Goal: Information Seeking & Learning: Check status

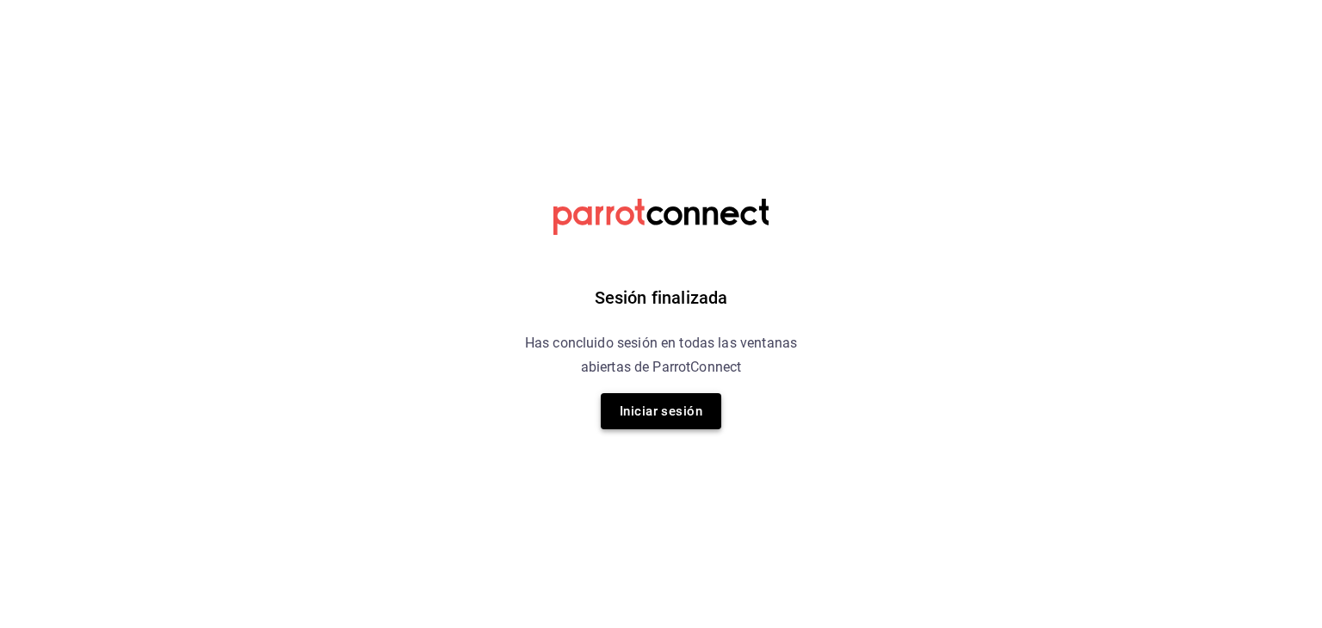
click at [668, 426] on button "Iniciar sesión" at bounding box center [661, 411] width 120 height 36
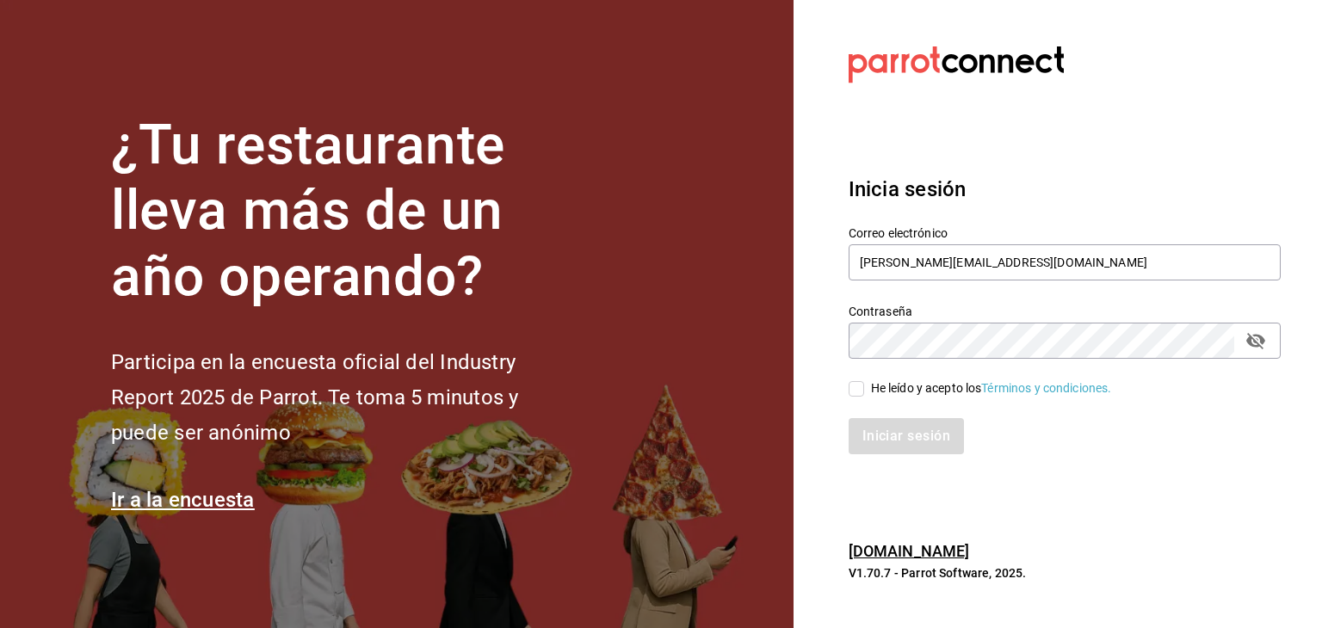
click at [850, 392] on input "He leído y acepto los Términos y condiciones." at bounding box center [855, 388] width 15 height 15
checkbox input "true"
click at [870, 431] on button "Iniciar sesión" at bounding box center [906, 436] width 117 height 36
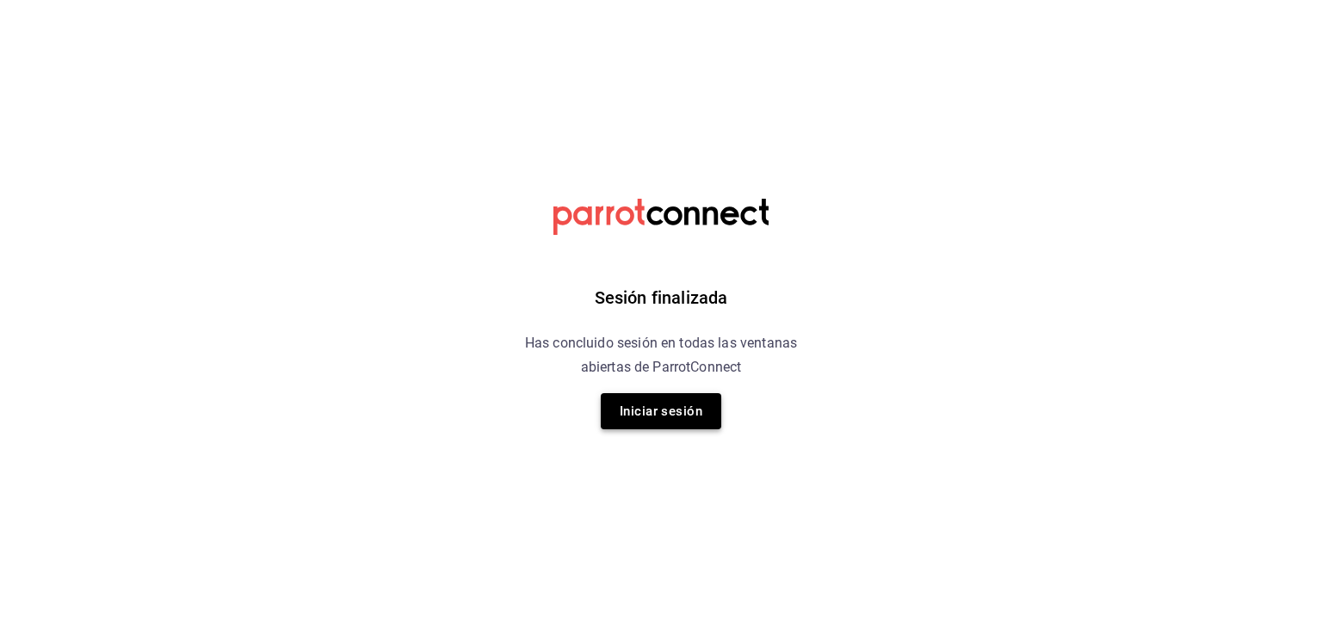
click at [688, 415] on button "Iniciar sesión" at bounding box center [661, 411] width 120 height 36
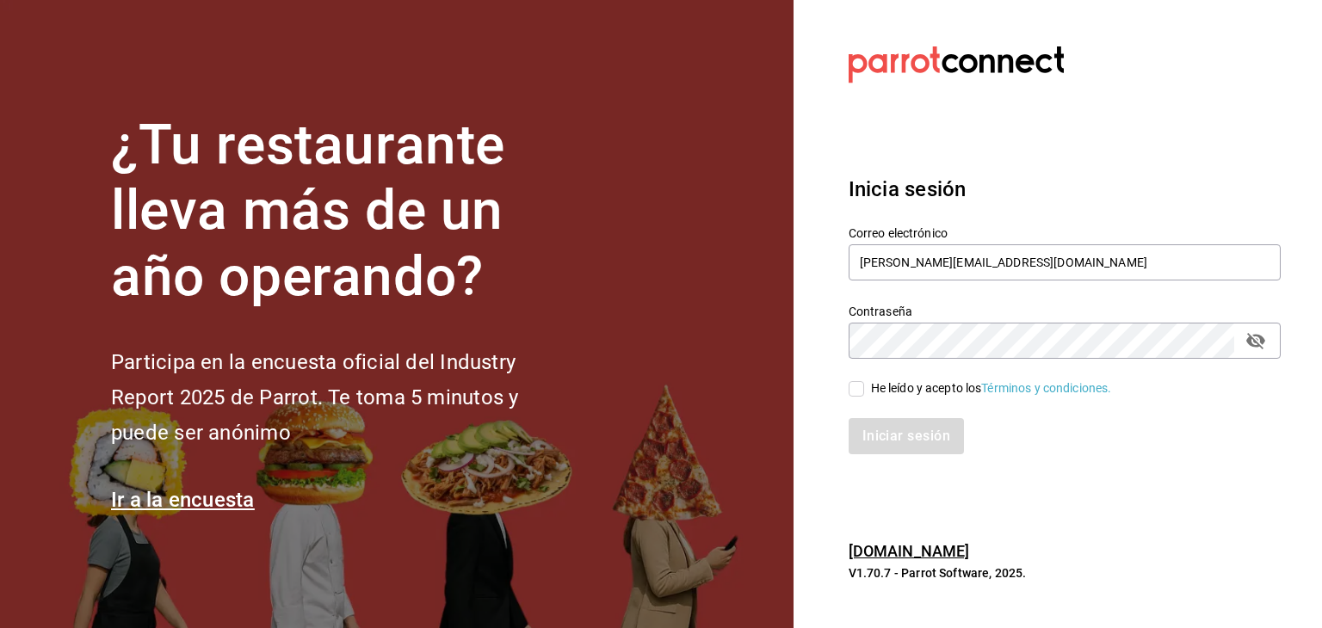
click at [856, 383] on input "He leído y acepto los Términos y condiciones." at bounding box center [855, 388] width 15 height 15
checkbox input "true"
click at [891, 431] on button "Iniciar sesión" at bounding box center [906, 436] width 117 height 36
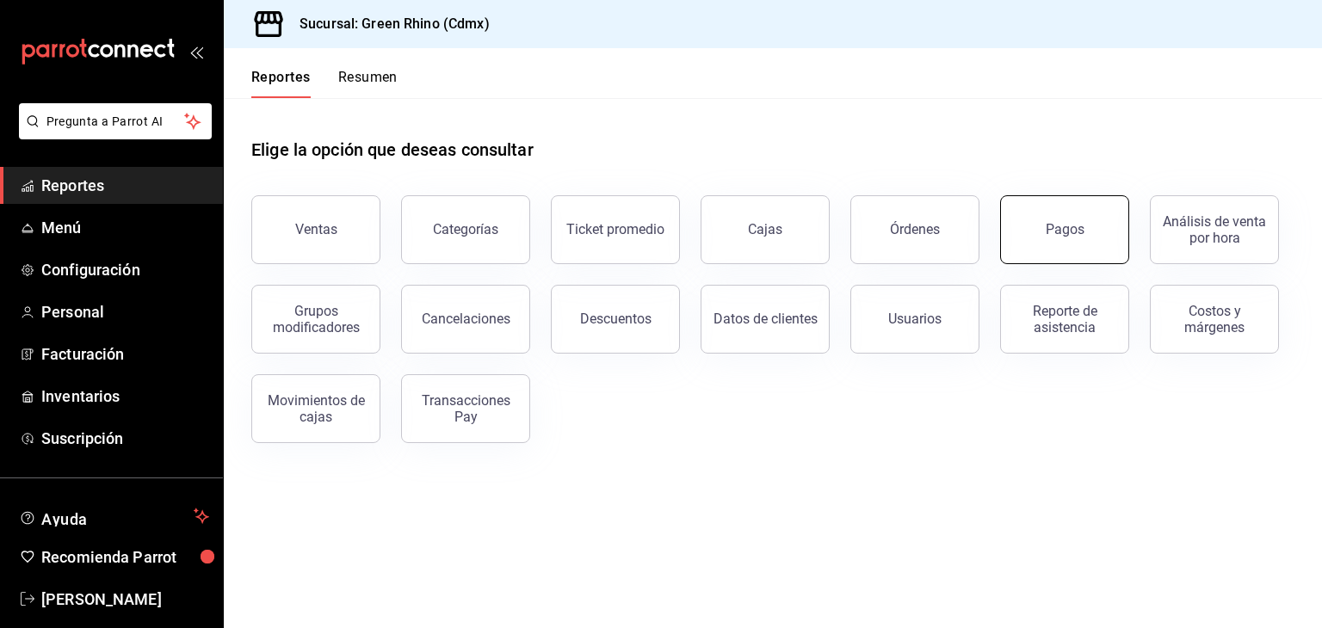
click at [1055, 235] on div "Pagos" at bounding box center [1064, 229] width 39 height 16
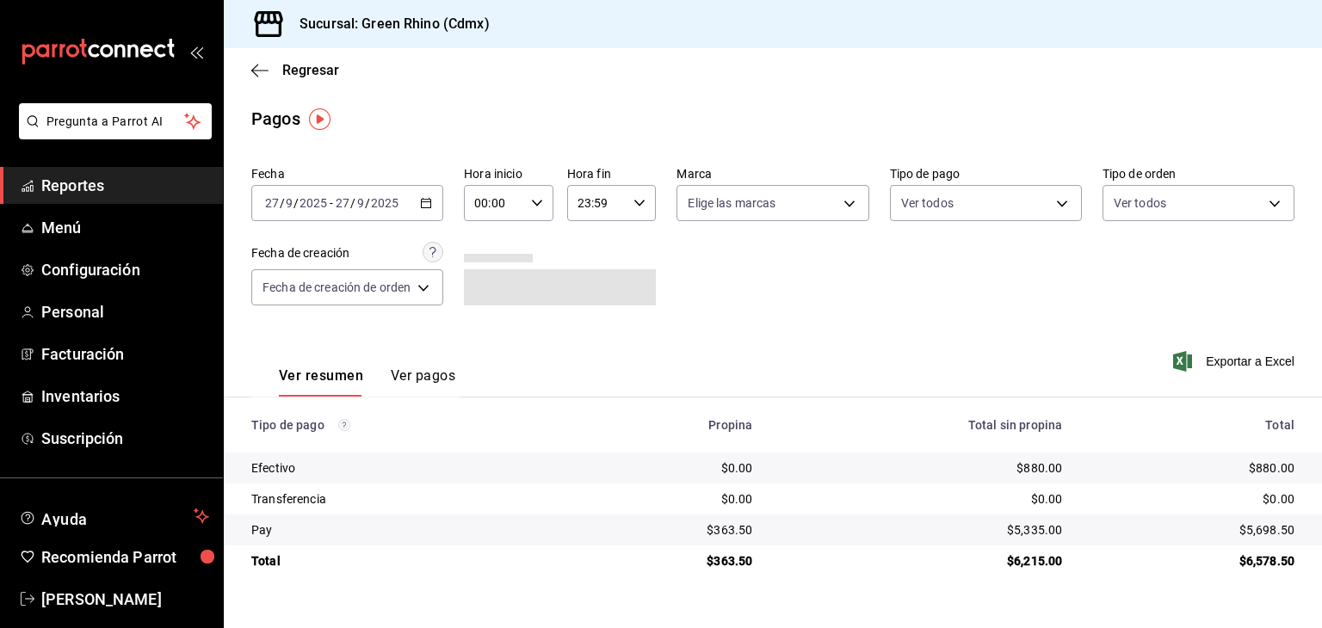
click at [325, 206] on input "2025" at bounding box center [313, 203] width 29 height 14
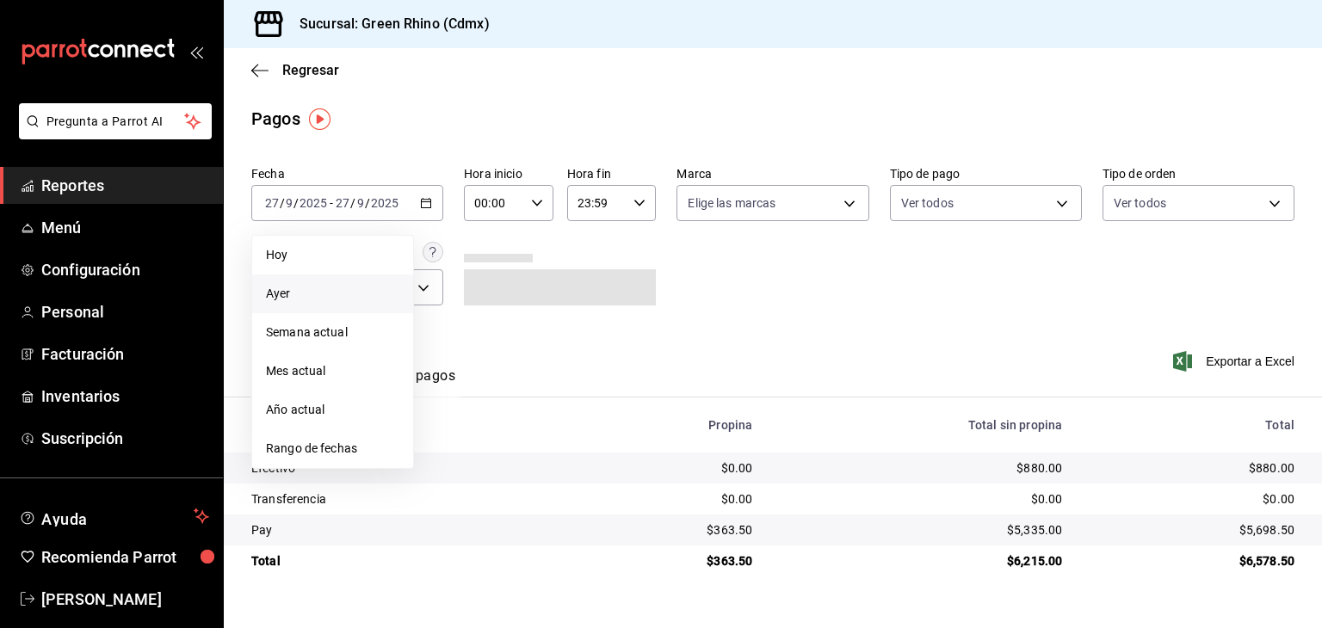
click at [321, 293] on span "Ayer" at bounding box center [332, 294] width 133 height 18
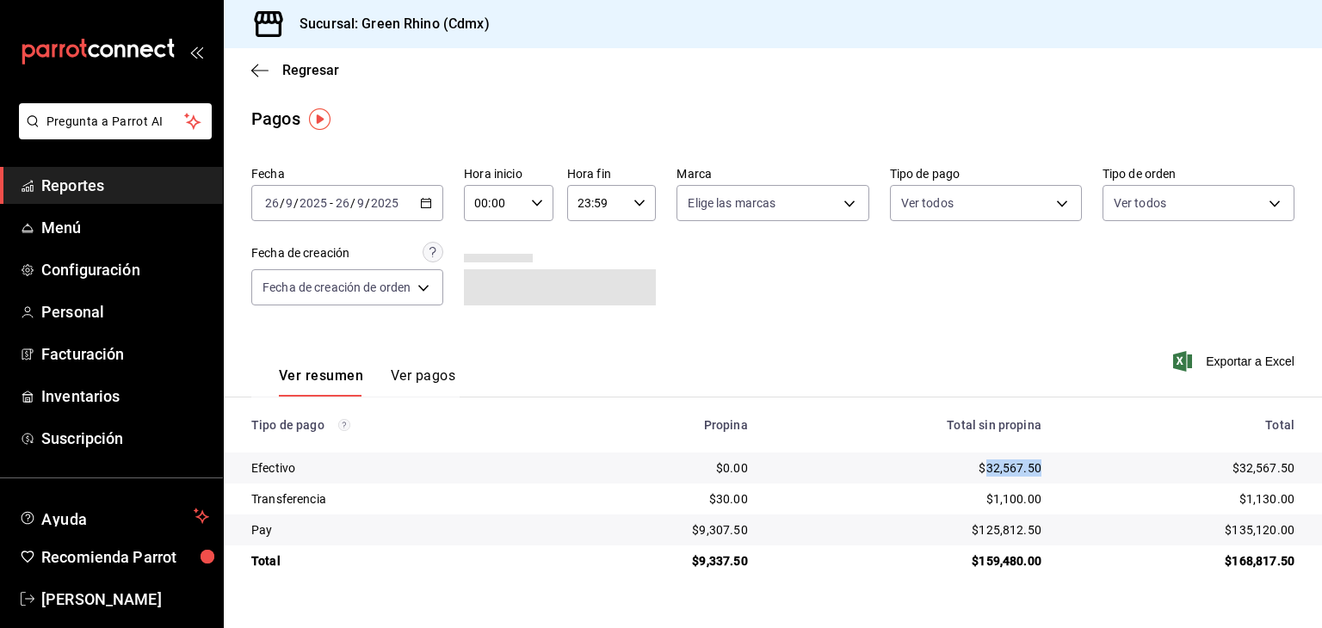
drag, startPoint x: 1044, startPoint y: 476, endPoint x: 983, endPoint y: 466, distance: 61.0
click at [983, 466] on td "$32,567.50" at bounding box center [908, 468] width 293 height 31
copy div "32,567.50"
drag, startPoint x: 750, startPoint y: 532, endPoint x: 704, endPoint y: 532, distance: 46.5
click at [704, 532] on tr "Pay $9,307.50 $125,812.50 $135,120.00" at bounding box center [773, 530] width 1098 height 31
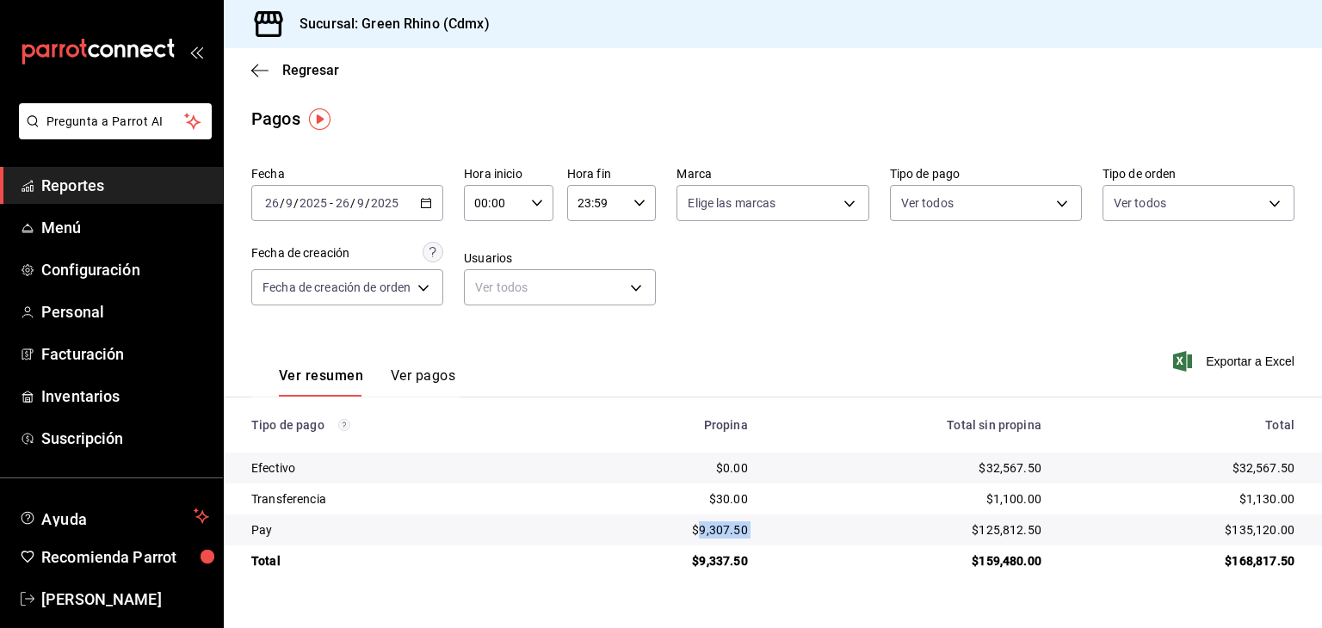
copy div "9,307.50"
drag, startPoint x: 1301, startPoint y: 528, endPoint x: 1236, endPoint y: 527, distance: 65.4
click at [1236, 527] on td "$135,120.00" at bounding box center [1188, 530] width 267 height 31
copy div "135,120.00"
drag, startPoint x: 1298, startPoint y: 505, endPoint x: 1246, endPoint y: 501, distance: 51.8
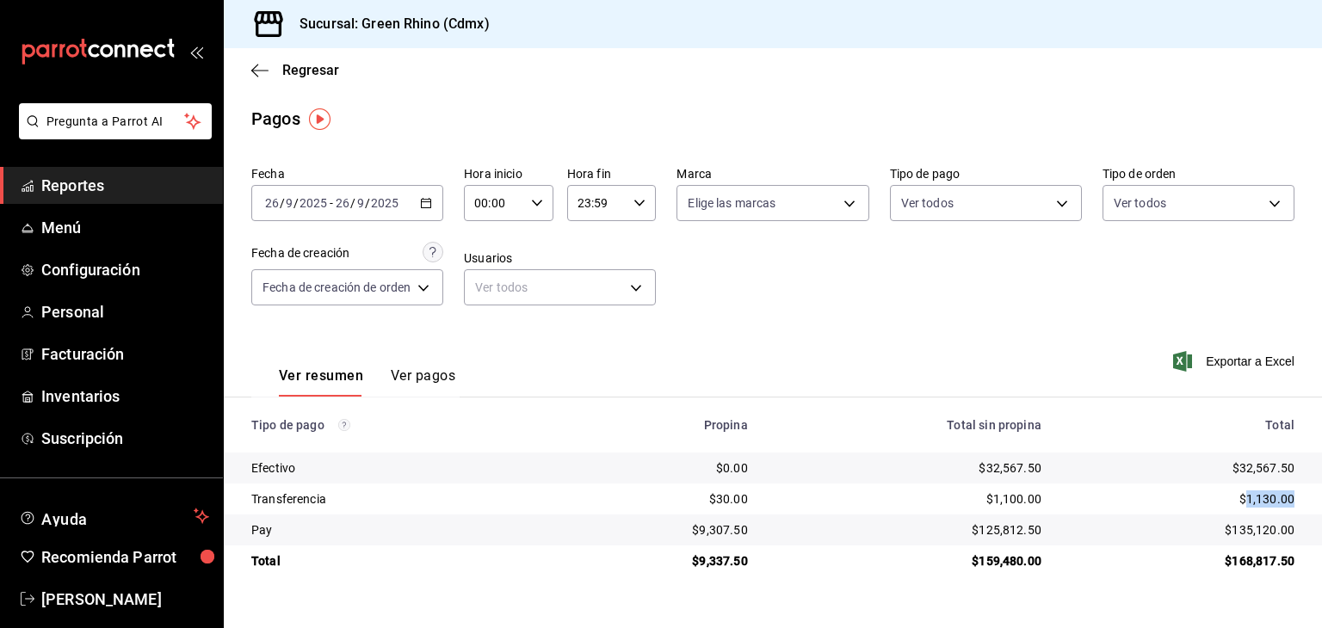
click at [1246, 501] on td "$1,130.00" at bounding box center [1188, 499] width 267 height 31
copy div "1,130.00"
click at [299, 71] on span "Regresar" at bounding box center [310, 70] width 57 height 16
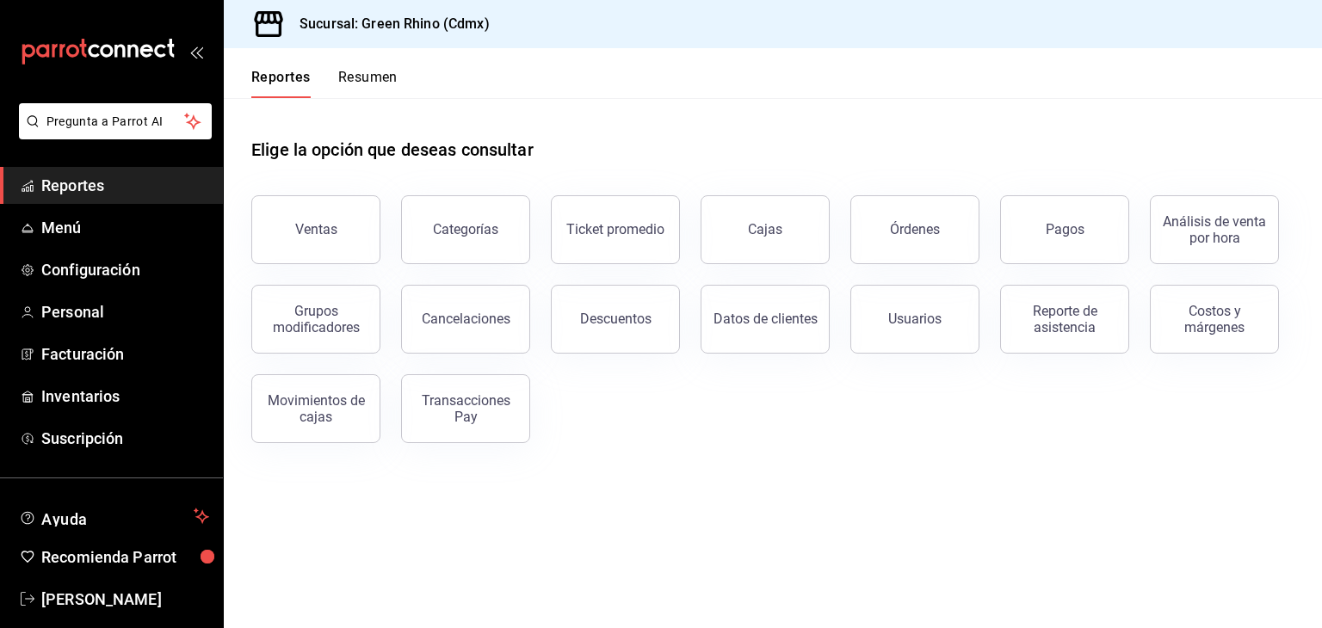
click at [354, 69] on button "Resumen" at bounding box center [367, 83] width 59 height 29
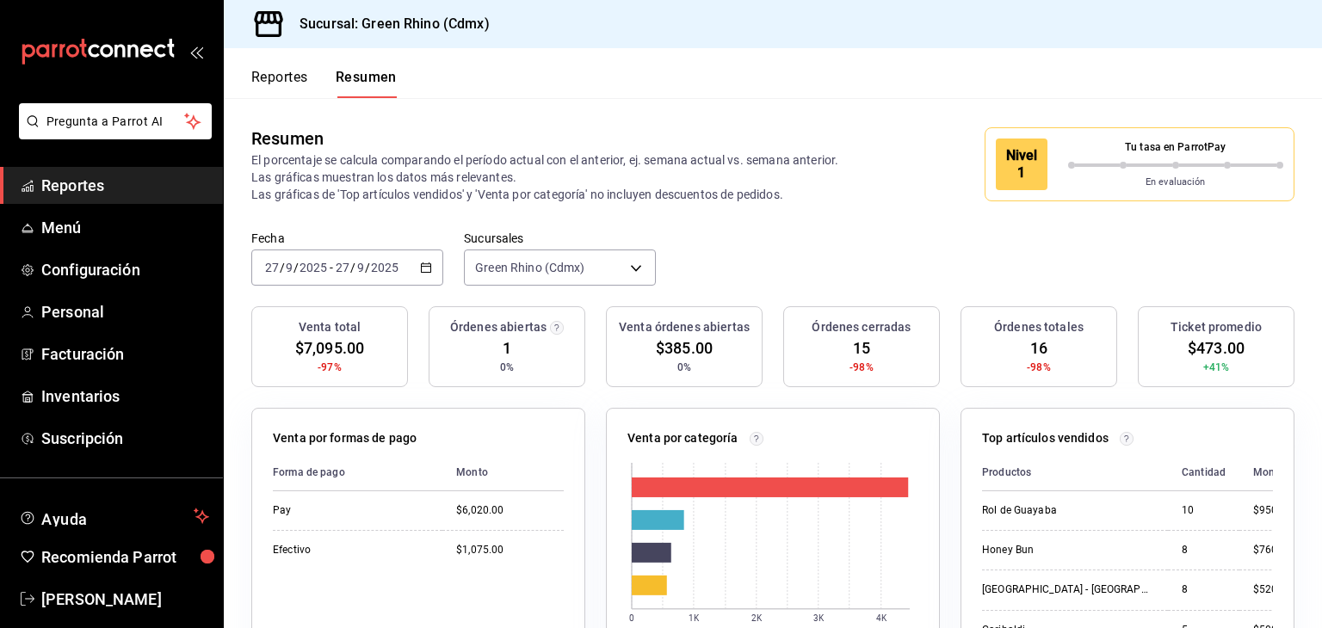
click at [1069, 193] on div "Nivel 1 Tu tasa en ParrotPay En evaluación" at bounding box center [1139, 164] width 310 height 74
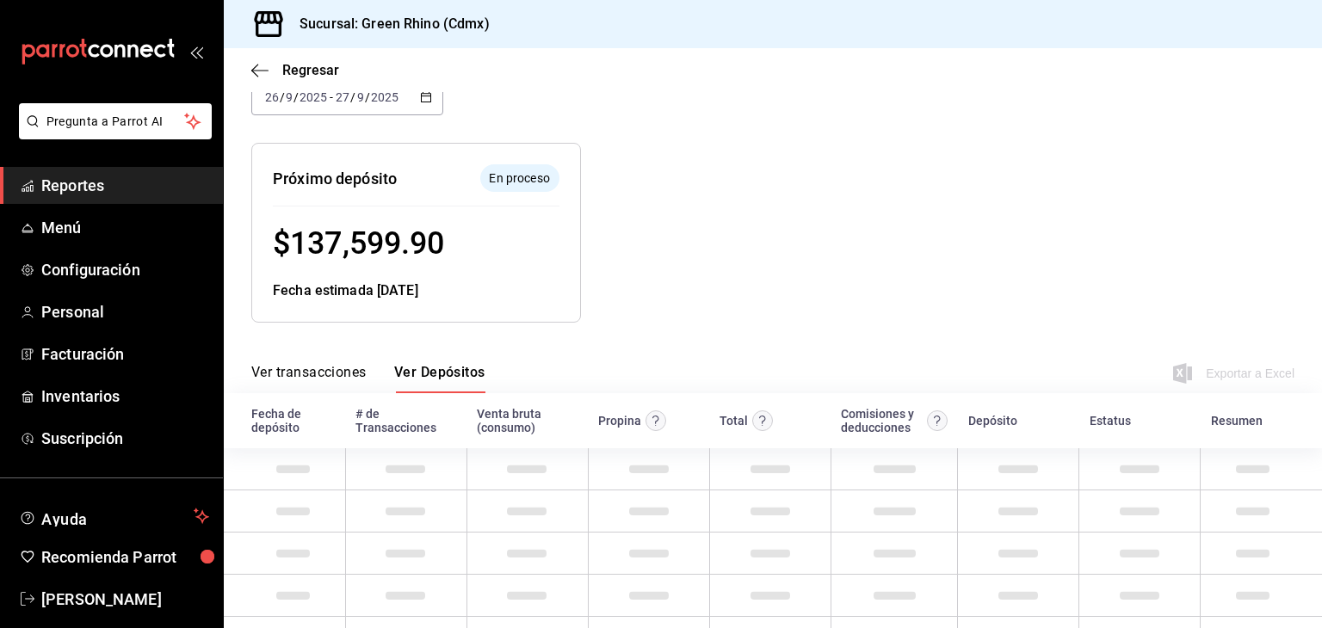
scroll to position [172, 0]
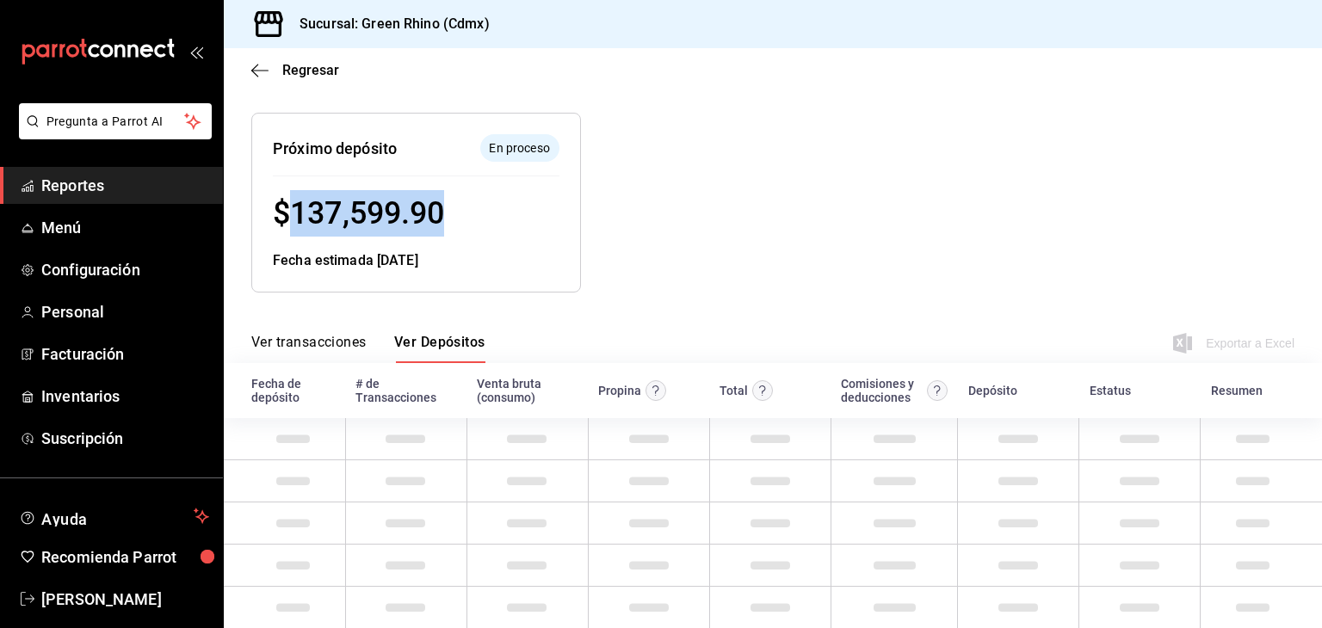
drag, startPoint x: 411, startPoint y: 223, endPoint x: 289, endPoint y: 222, distance: 122.2
click at [289, 222] on div "$ 137,599.90" at bounding box center [416, 213] width 287 height 46
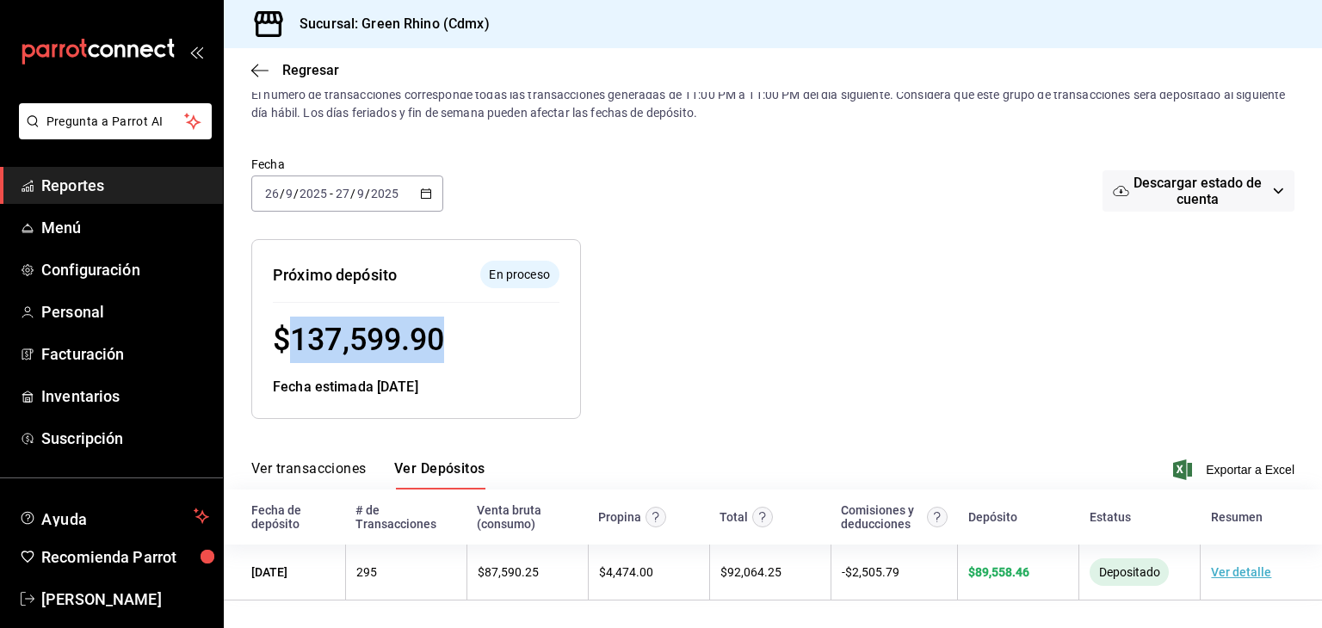
scroll to position [46, 0]
copy span "137,599.90"
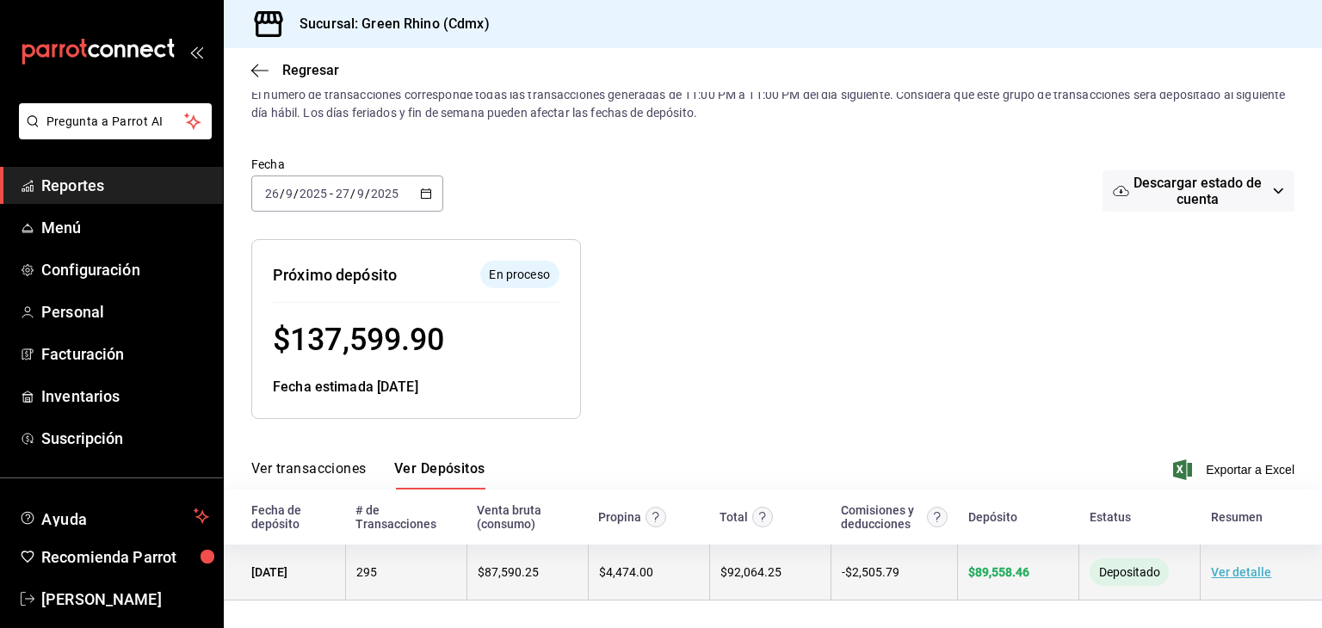
click at [520, 576] on span "$ 87,590.25" at bounding box center [508, 572] width 61 height 14
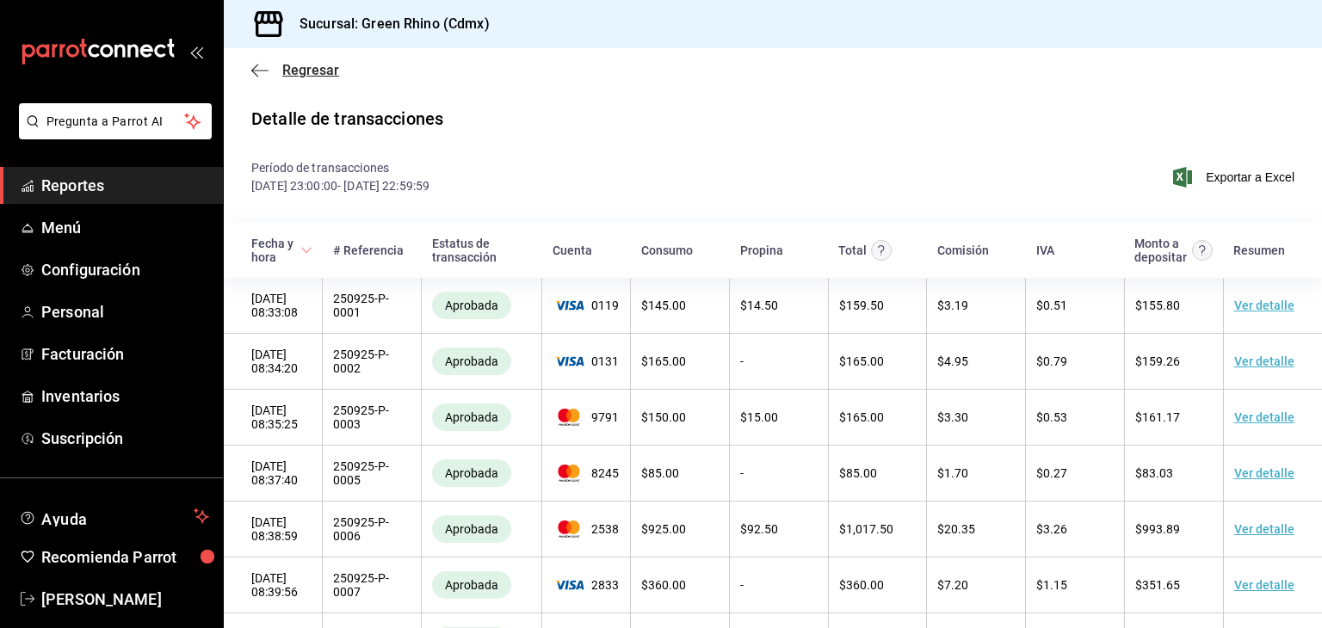
click at [277, 70] on span "Regresar" at bounding box center [295, 70] width 88 height 16
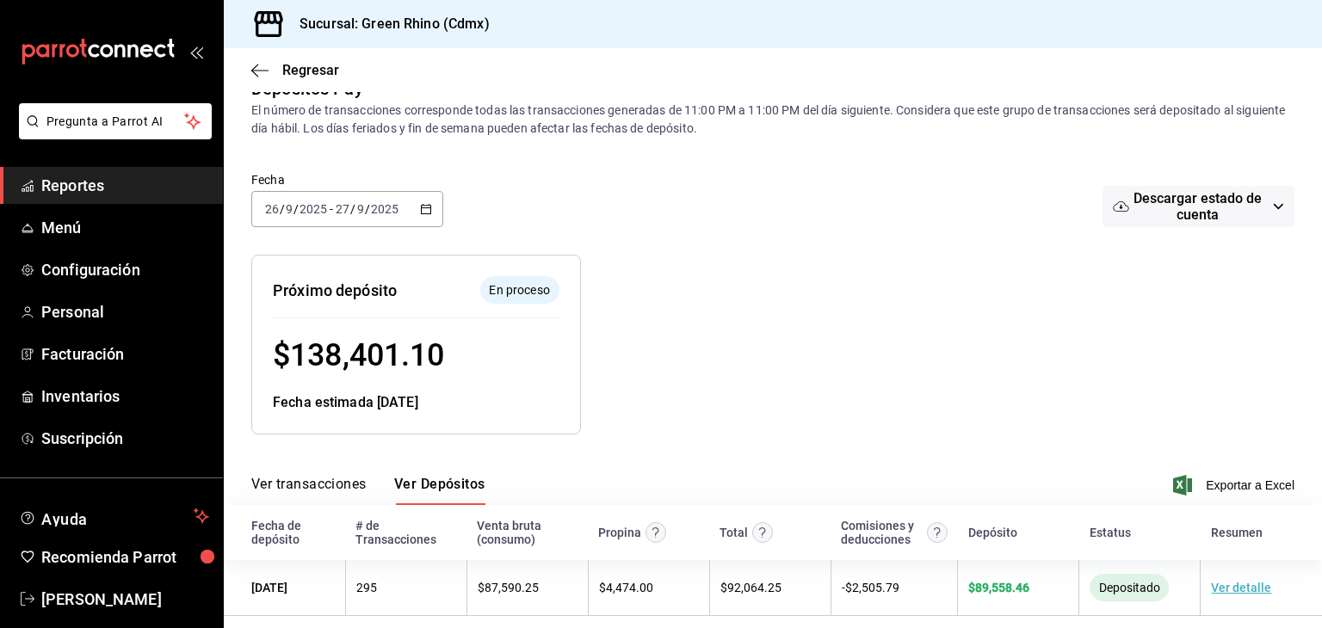
scroll to position [46, 0]
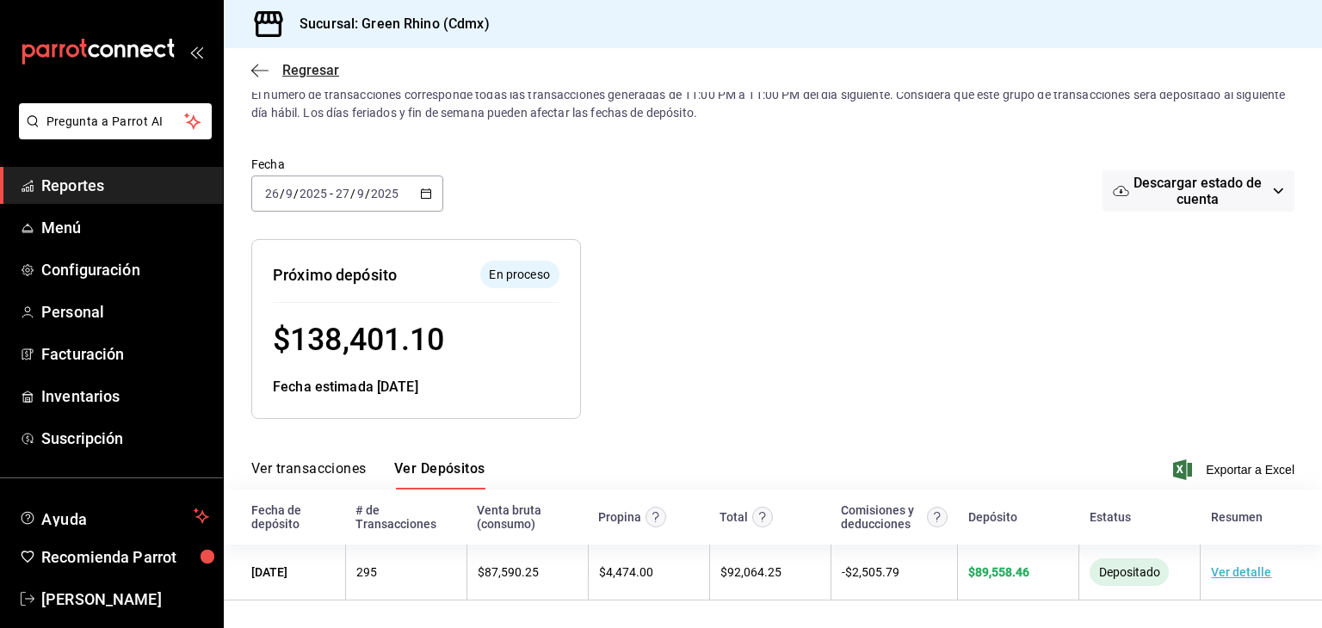
click at [271, 63] on span "Regresar" at bounding box center [295, 70] width 88 height 16
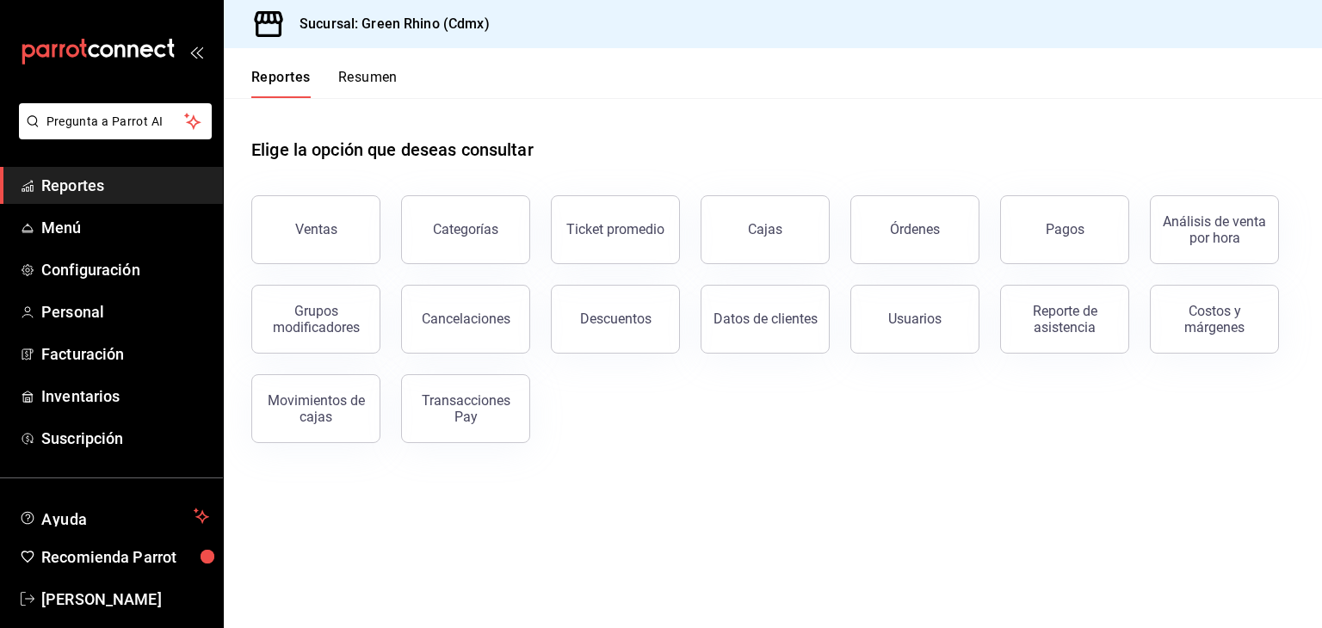
click at [387, 74] on button "Resumen" at bounding box center [367, 83] width 59 height 29
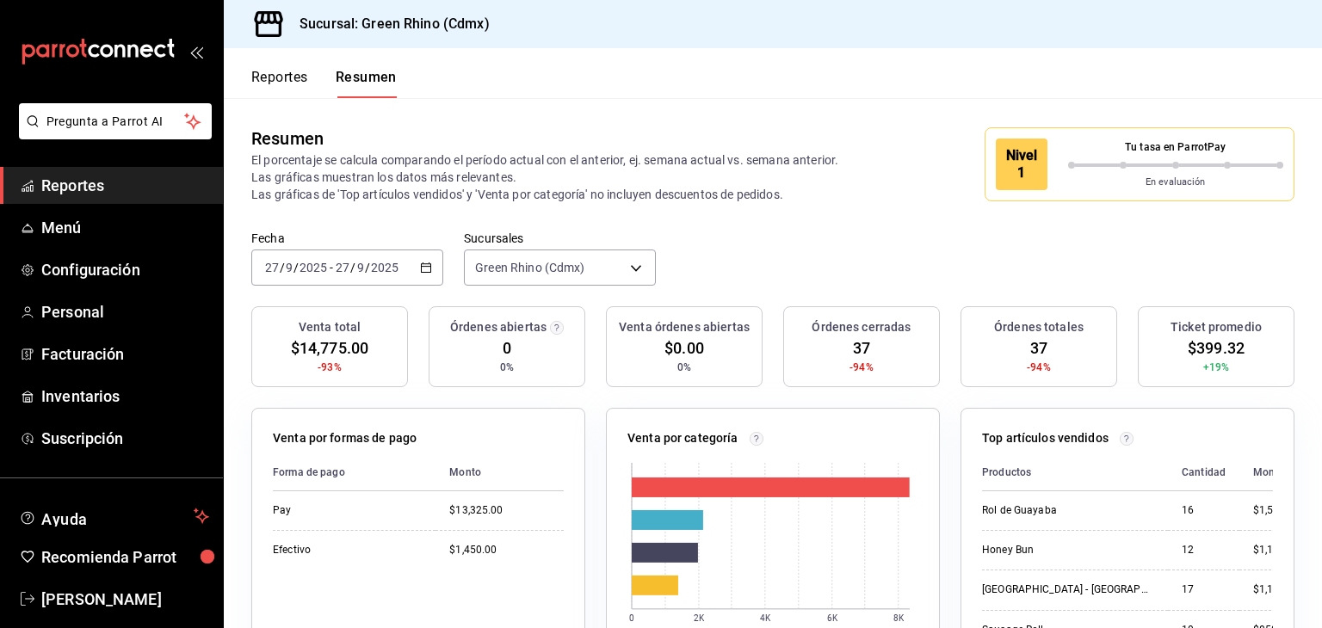
click at [258, 81] on button "Reportes" at bounding box center [279, 83] width 57 height 29
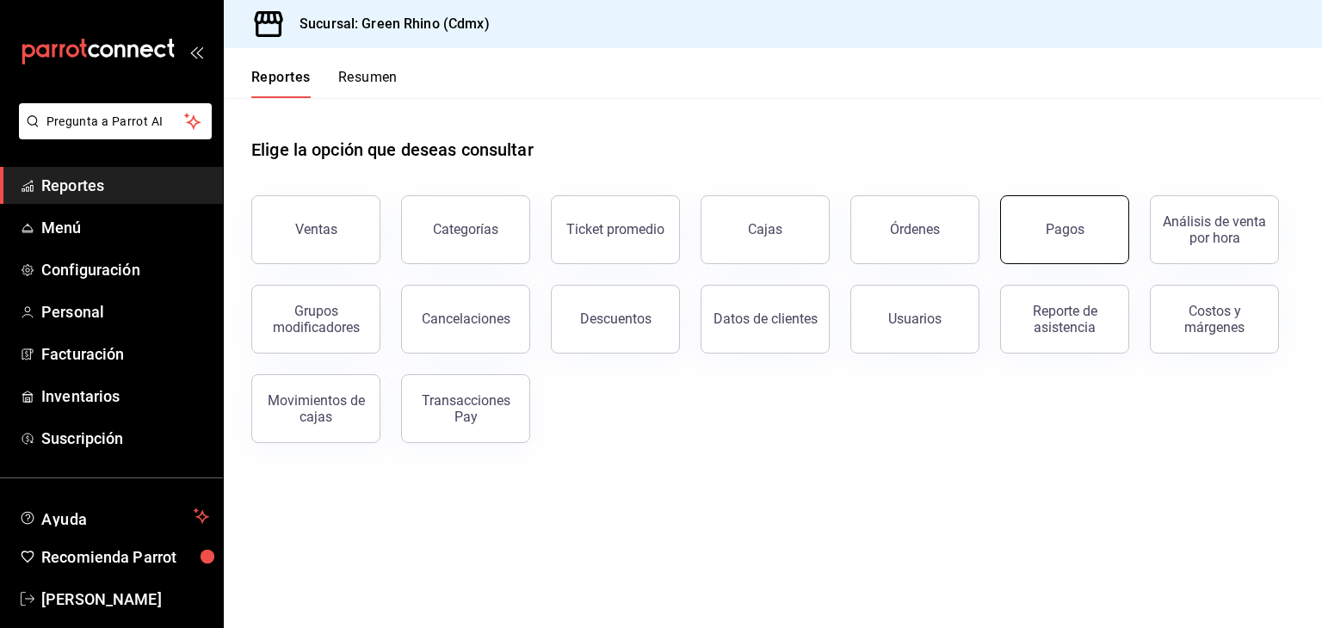
click at [1079, 247] on button "Pagos" at bounding box center [1064, 229] width 129 height 69
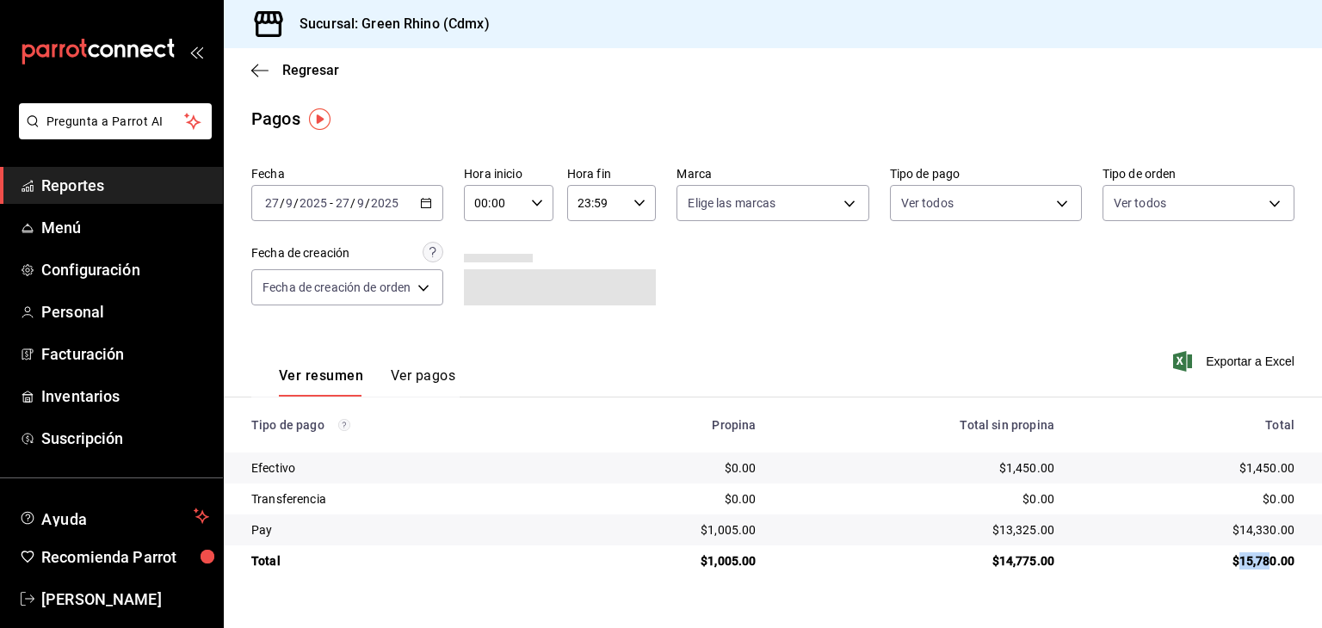
drag, startPoint x: 1239, startPoint y: 556, endPoint x: 1271, endPoint y: 558, distance: 31.9
click at [1271, 558] on div "$15,780.00" at bounding box center [1188, 560] width 213 height 17
click at [1279, 559] on div "$15,780.00" at bounding box center [1188, 560] width 213 height 17
